Goal: Check status

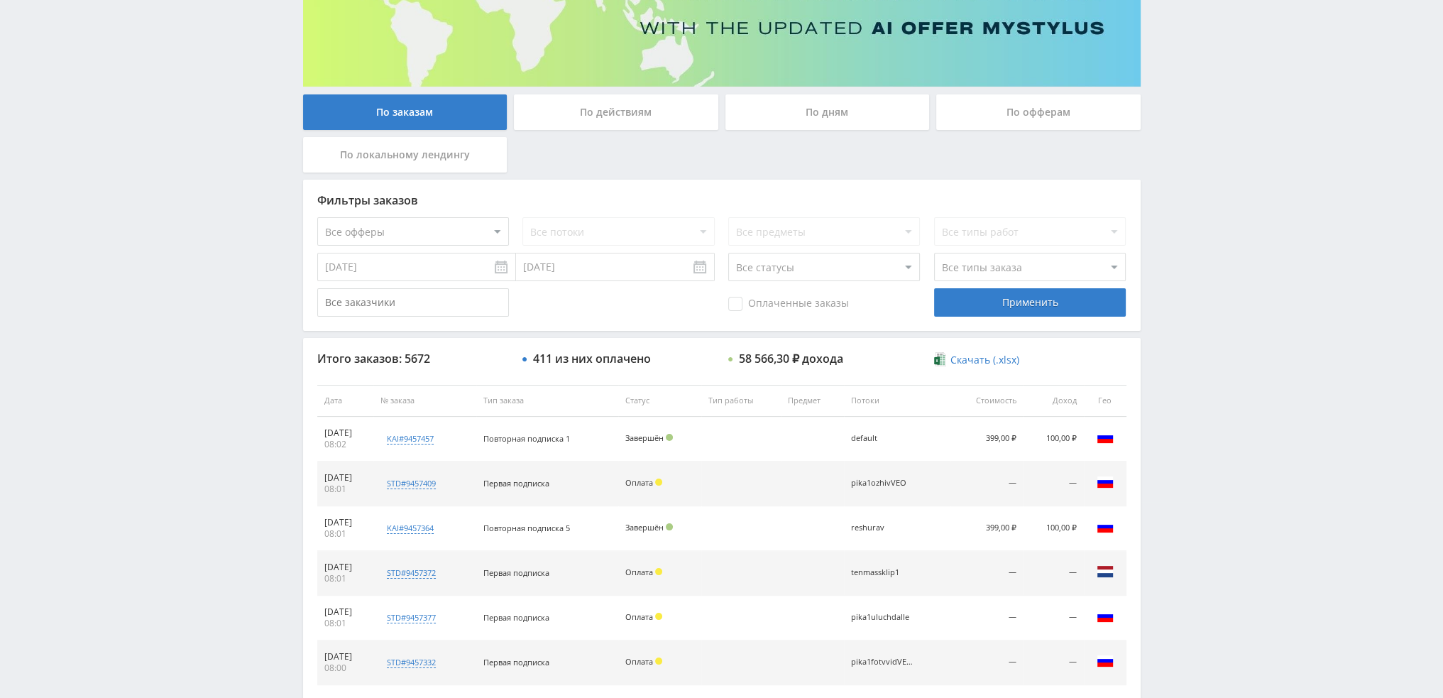
scroll to position [355, 0]
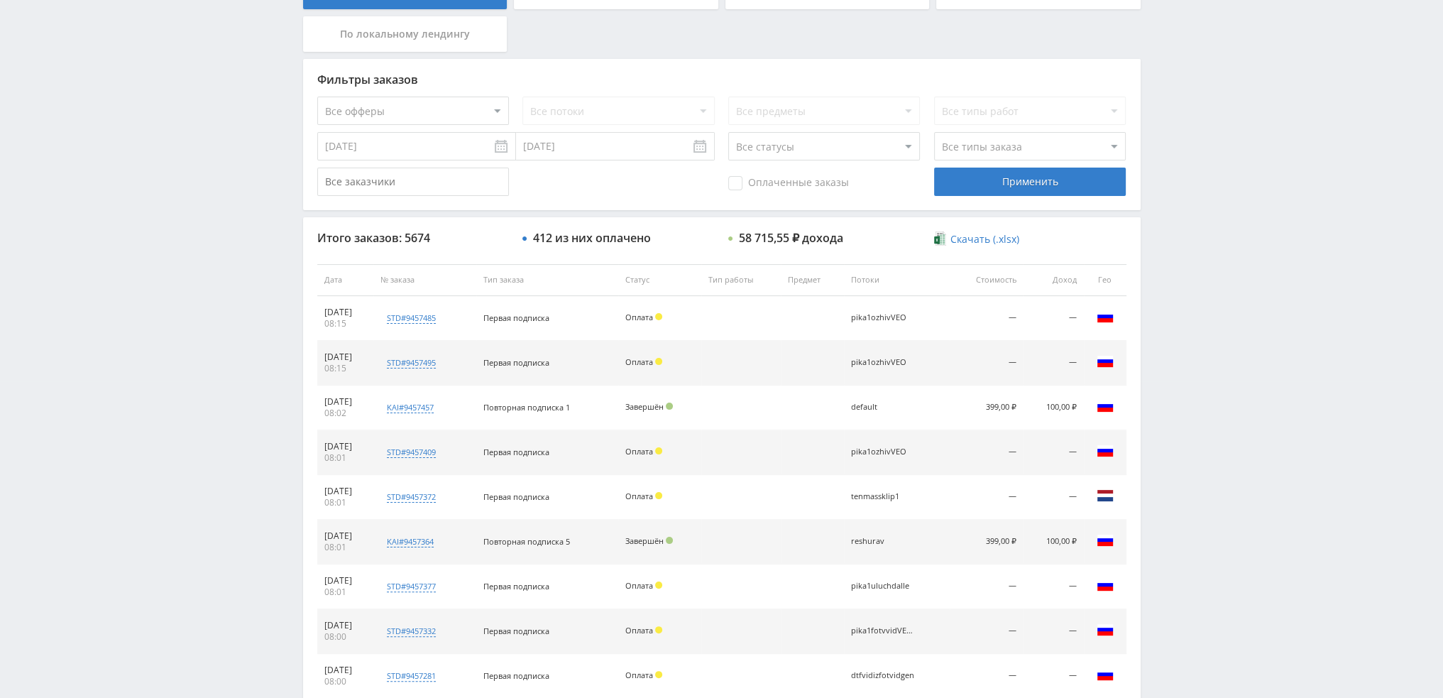
scroll to position [491, 0]
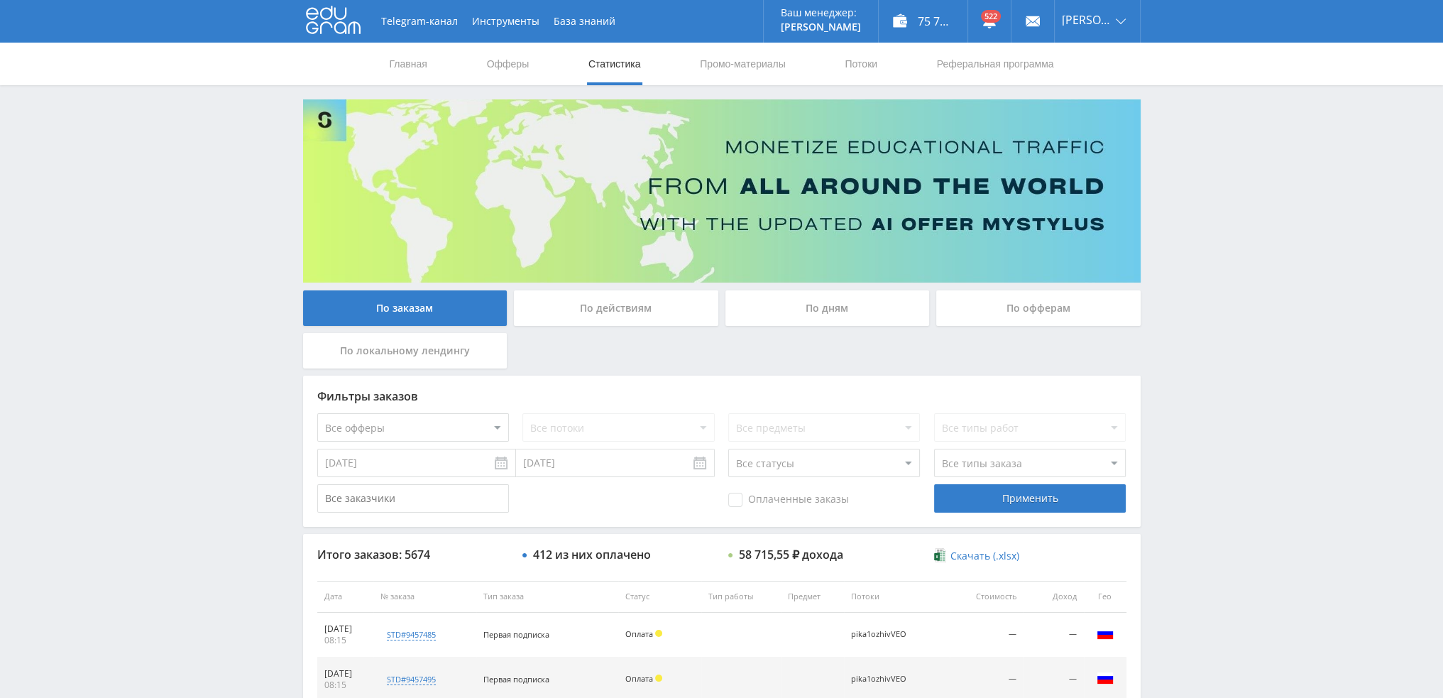
click at [837, 311] on div "По дням" at bounding box center [827, 307] width 204 height 35
click at [0, 0] on input "По дням" at bounding box center [0, 0] width 0 height 0
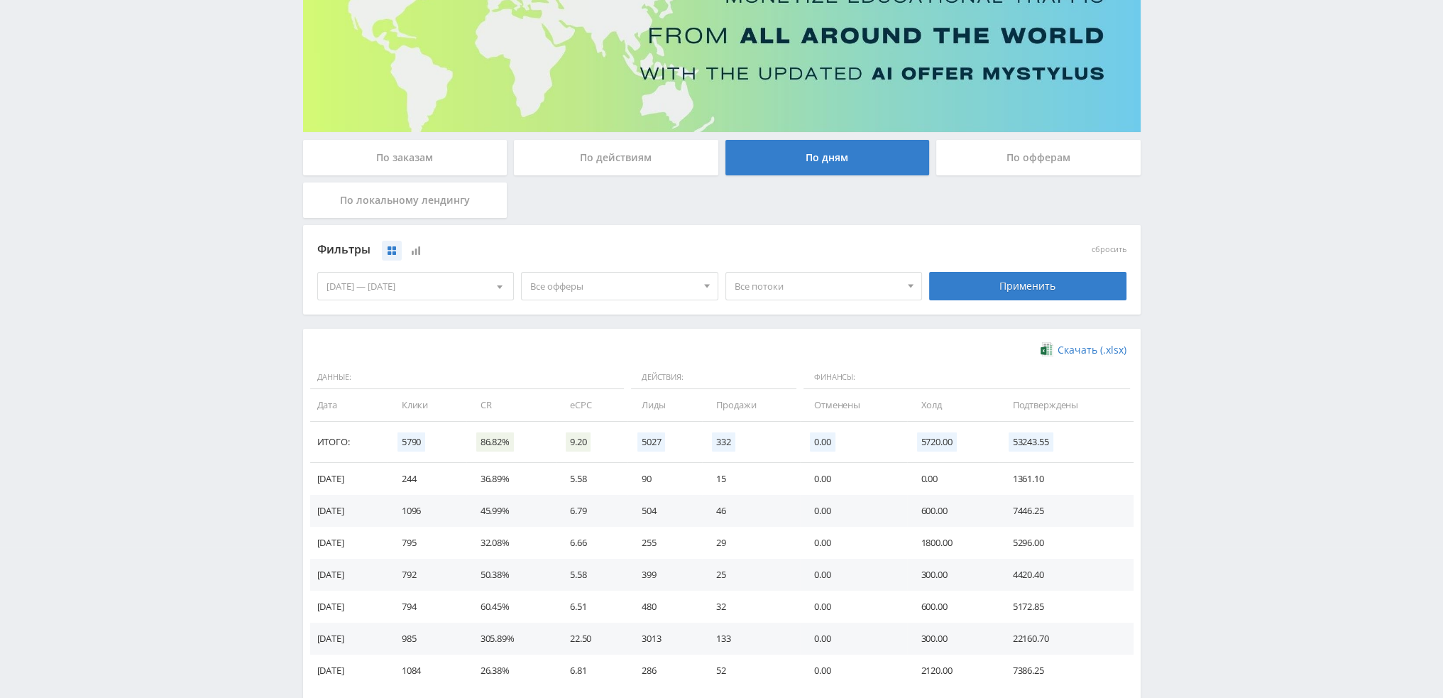
scroll to position [230, 0]
